Goal: Transaction & Acquisition: Purchase product/service

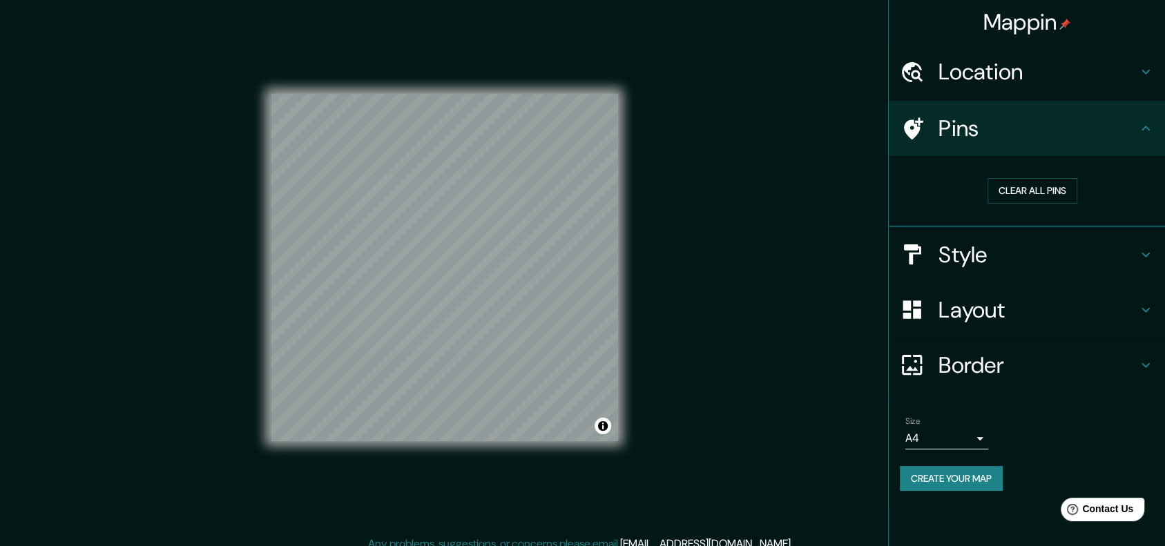
click at [995, 62] on h4 "Location" at bounding box center [1037, 72] width 199 height 28
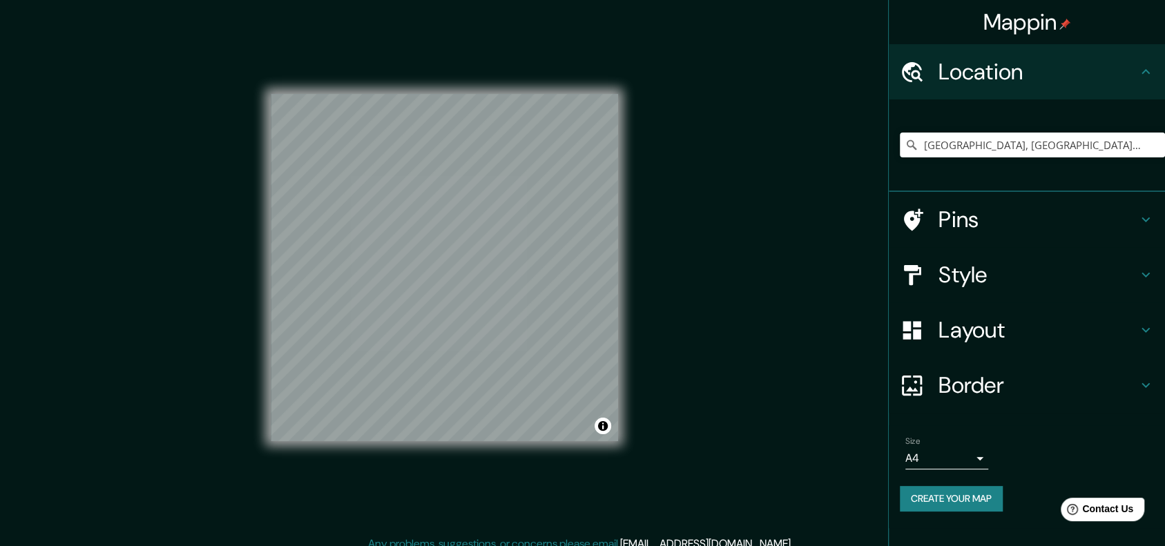
click at [984, 85] on h4 "Location" at bounding box center [1037, 72] width 199 height 28
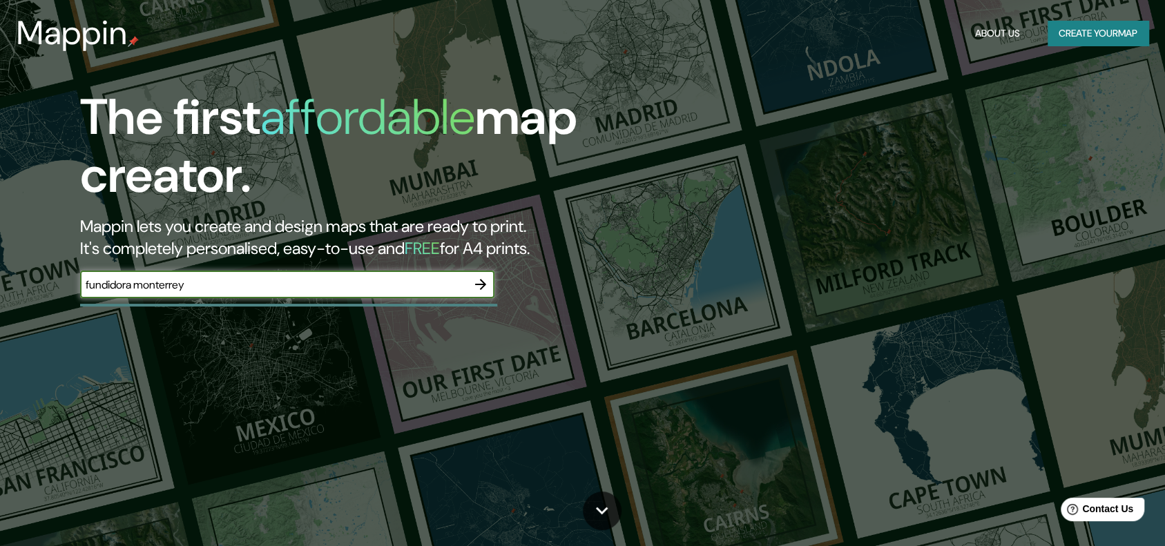
type input "fundidora monterrey"
click at [487, 286] on icon "button" at bounding box center [480, 284] width 17 height 17
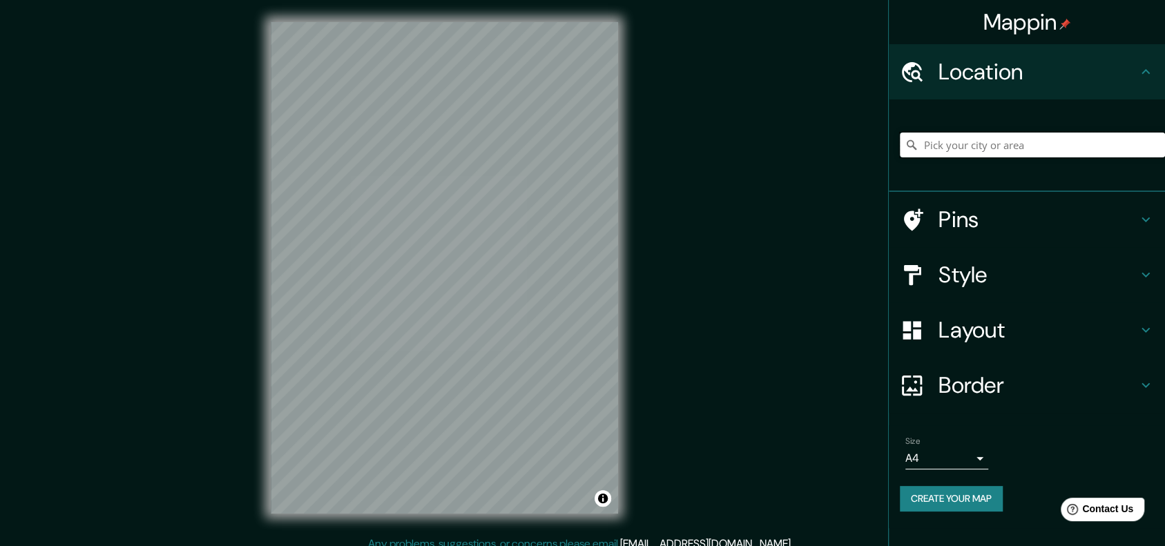
click at [936, 145] on input "Pick your city or area" at bounding box center [1032, 145] width 265 height 25
click at [1016, 279] on h4 "Style" at bounding box center [1037, 275] width 199 height 28
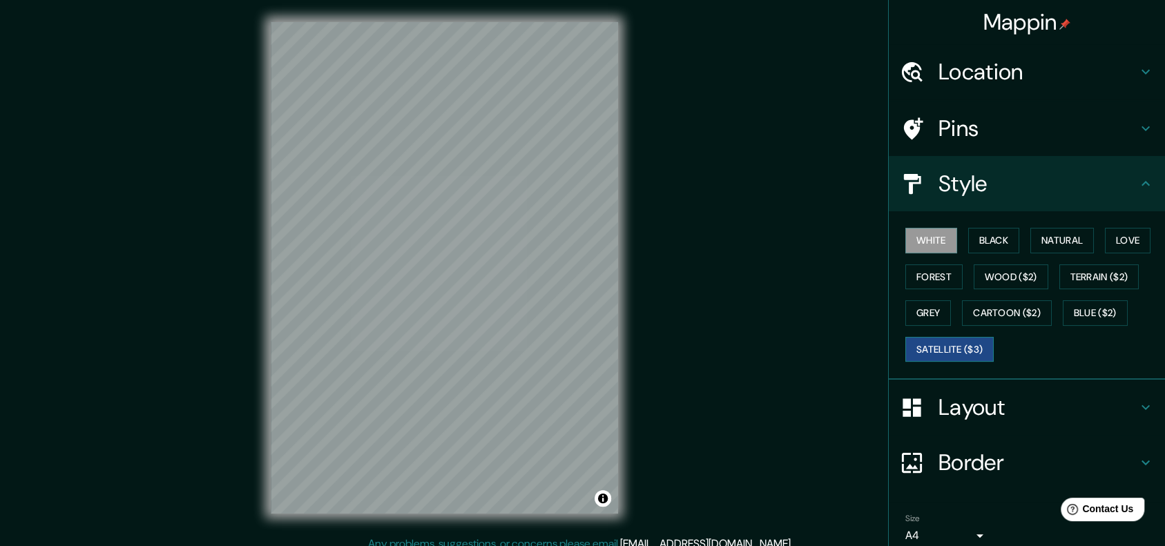
click at [911, 344] on button "Satellite ($3)" at bounding box center [949, 350] width 88 height 26
click at [987, 72] on h4 "Location" at bounding box center [1037, 72] width 199 height 28
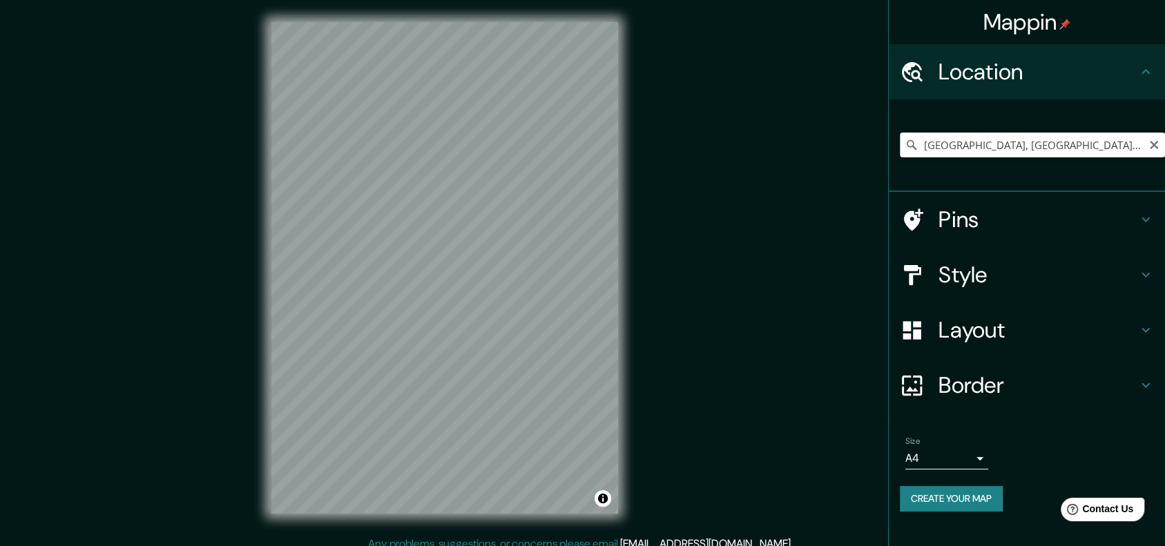
click at [1005, 146] on input "[GEOGRAPHIC_DATA], [GEOGRAPHIC_DATA], [GEOGRAPHIC_DATA]" at bounding box center [1032, 145] width 265 height 25
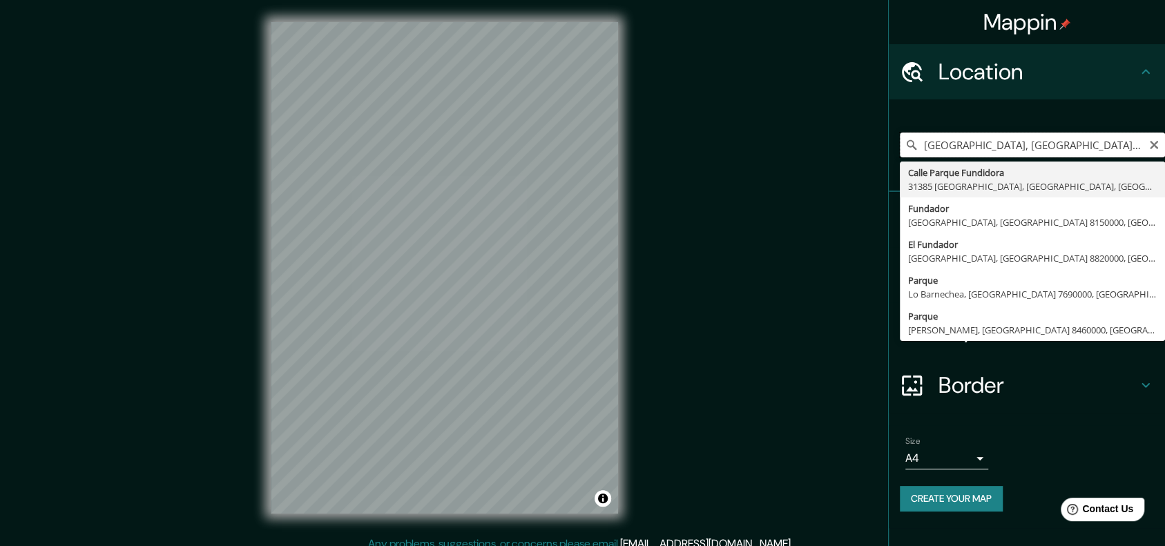
click at [933, 145] on input "[GEOGRAPHIC_DATA], [GEOGRAPHIC_DATA], [GEOGRAPHIC_DATA]" at bounding box center [1032, 145] width 265 height 25
drag, startPoint x: 1010, startPoint y: 142, endPoint x: 1178, endPoint y: 135, distance: 167.9
click at [1165, 135] on html "Mappin Location [GEOGRAPHIC_DATA], [GEOGRAPHIC_DATA], [GEOGRAPHIC_DATA] [GEOGRA…" at bounding box center [582, 273] width 1165 height 546
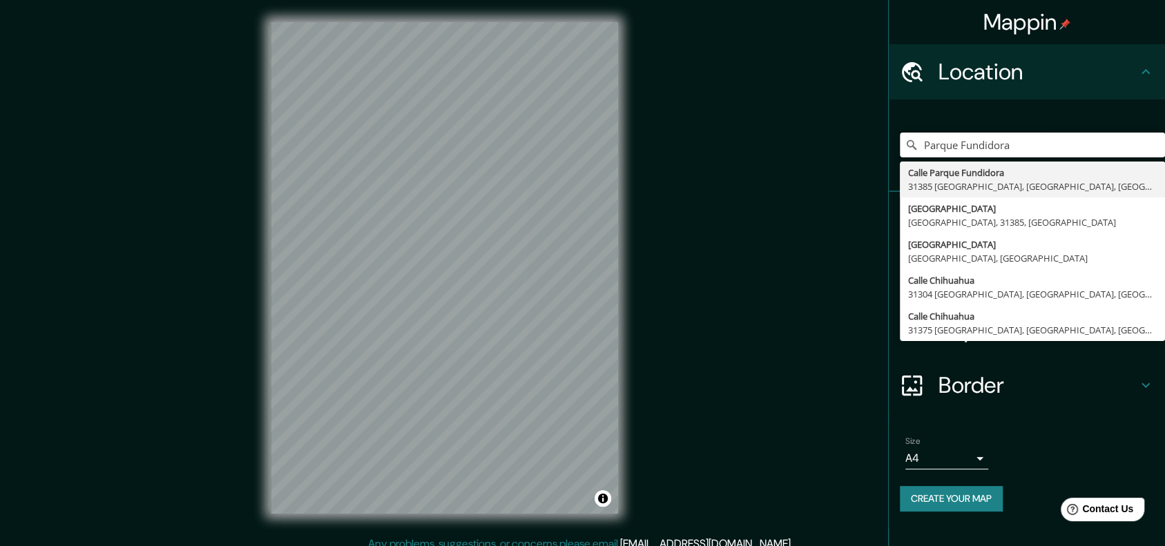
scroll to position [0, 0]
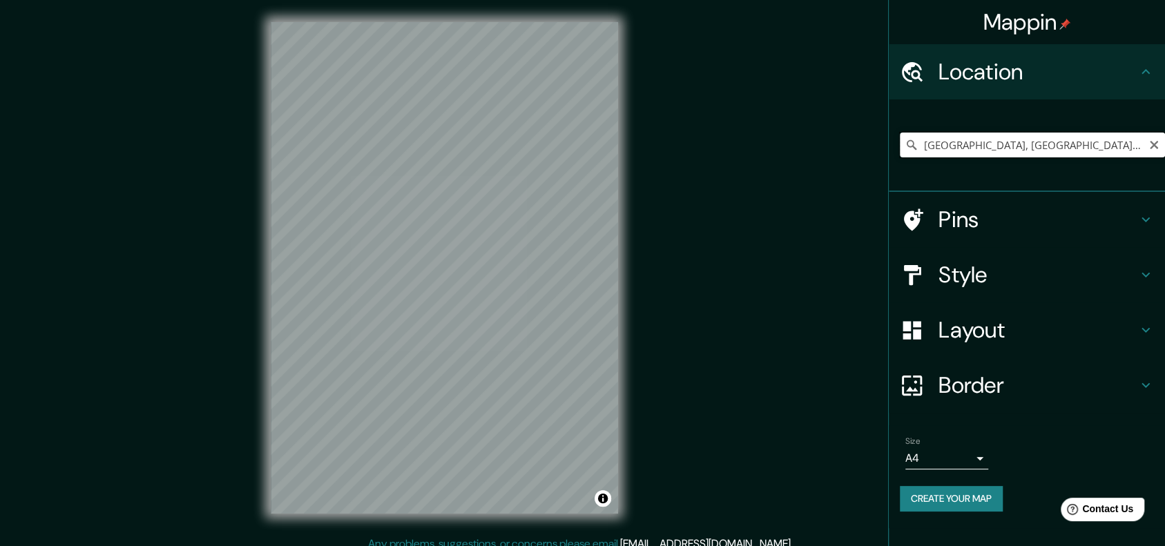
click at [994, 151] on input "[GEOGRAPHIC_DATA], [GEOGRAPHIC_DATA], [GEOGRAPHIC_DATA]" at bounding box center [1032, 145] width 265 height 25
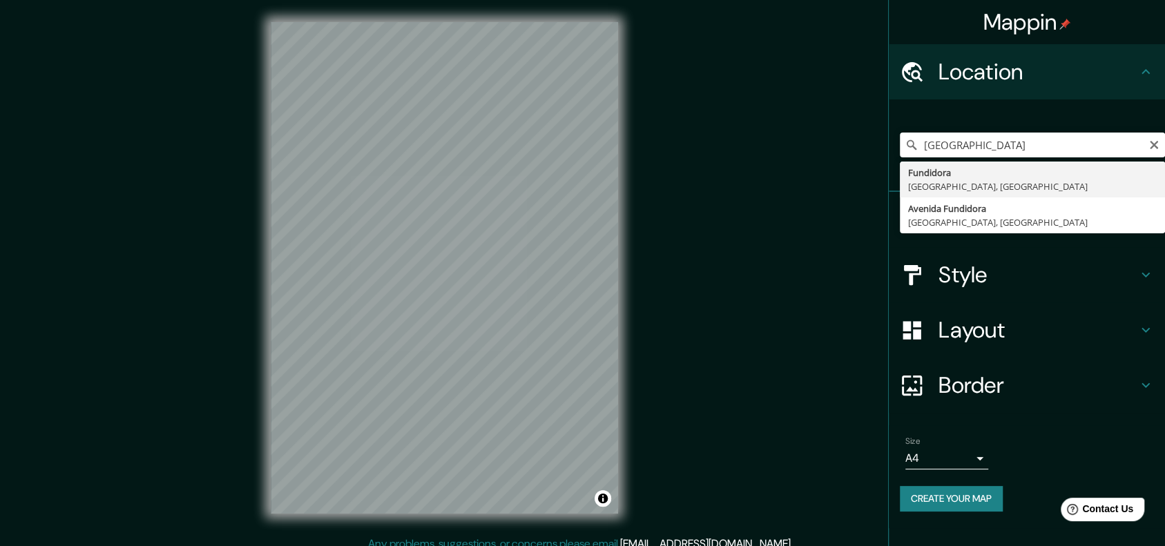
type input "Fundidora, [GEOGRAPHIC_DATA], [GEOGRAPHIC_DATA]"
